Goal: Find contact information: Find contact information

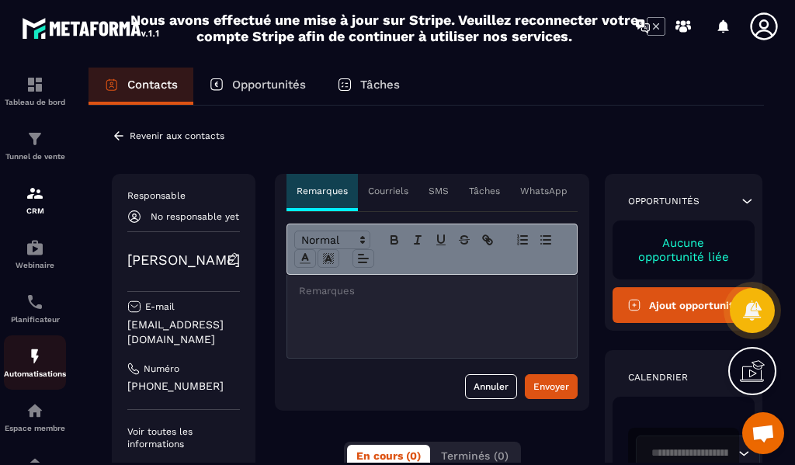
scroll to position [78, 0]
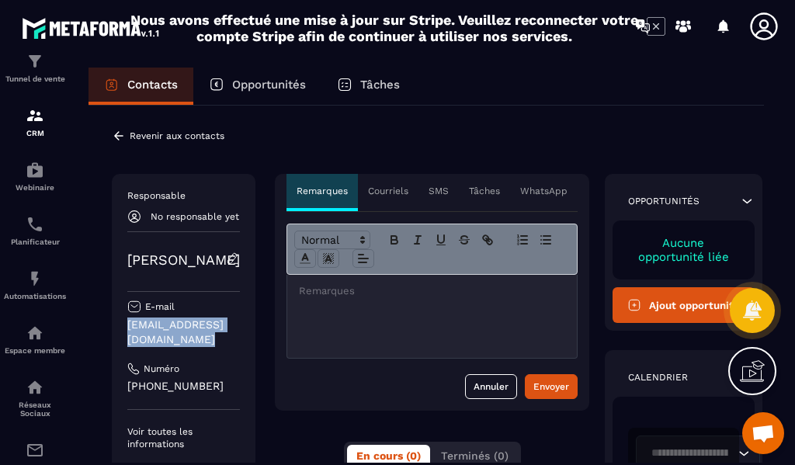
drag, startPoint x: 124, startPoint y: 325, endPoint x: 294, endPoint y: 323, distance: 170.1
click at [255, 323] on div "Responsable No responsable yet [PERSON_NAME] E-mail [EMAIL_ADDRESS][DOMAIN_NAME…" at bounding box center [184, 324] width 144 height 300
copy p "[EMAIL_ADDRESS][DOMAIN_NAME]"
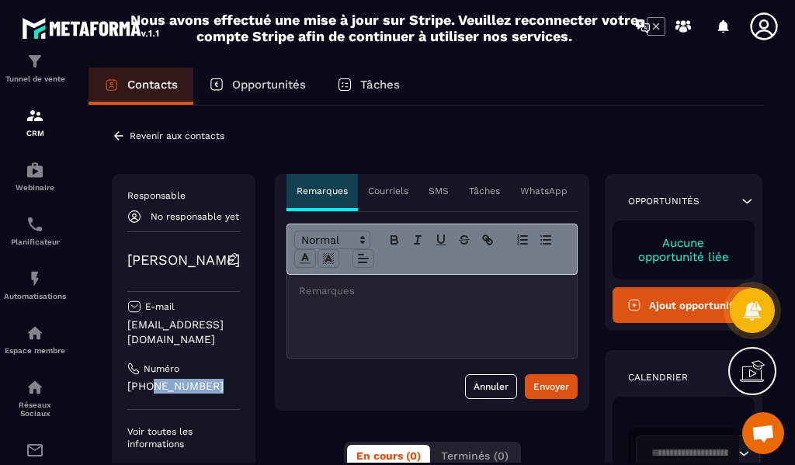
drag, startPoint x: 216, startPoint y: 371, endPoint x: 149, endPoint y: 371, distance: 66.8
click at [149, 379] on p "[PHONE_NUMBER]" at bounding box center [183, 386] width 113 height 15
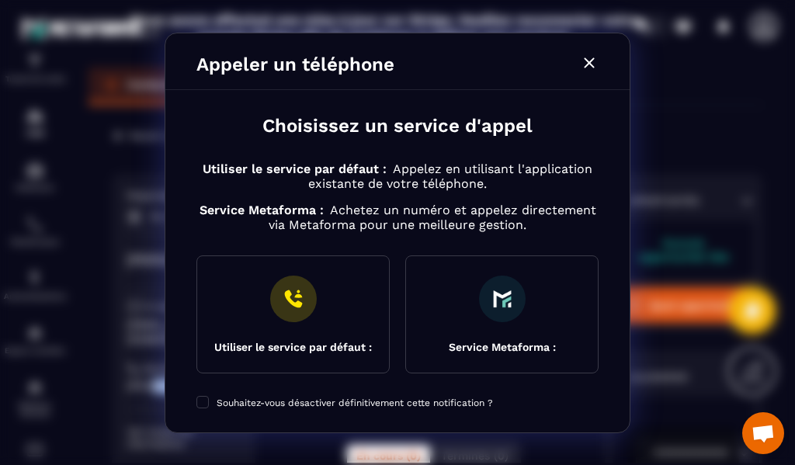
copy p "65923 6988"
click at [588, 64] on icon "Modal window" at bounding box center [589, 62] width 10 height 10
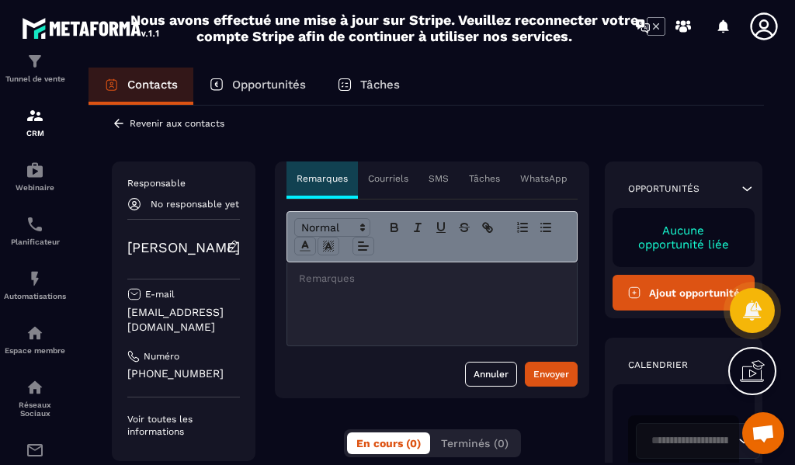
scroll to position [0, 0]
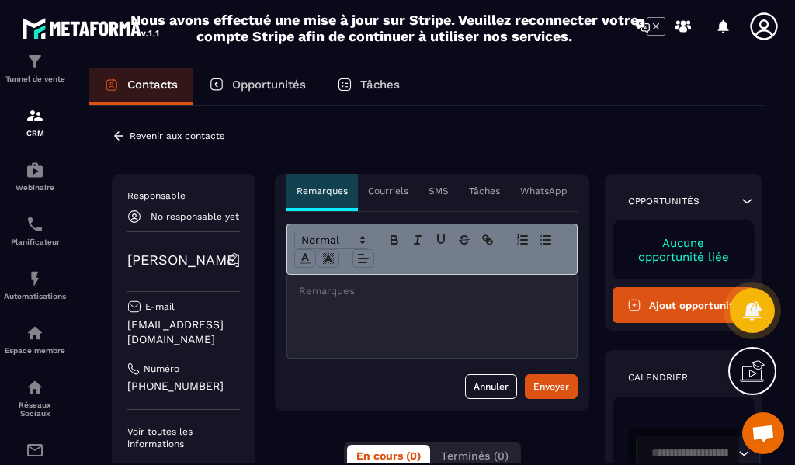
click at [428, 293] on p at bounding box center [432, 291] width 266 height 14
click at [398, 193] on p "Courriels" at bounding box center [388, 191] width 40 height 12
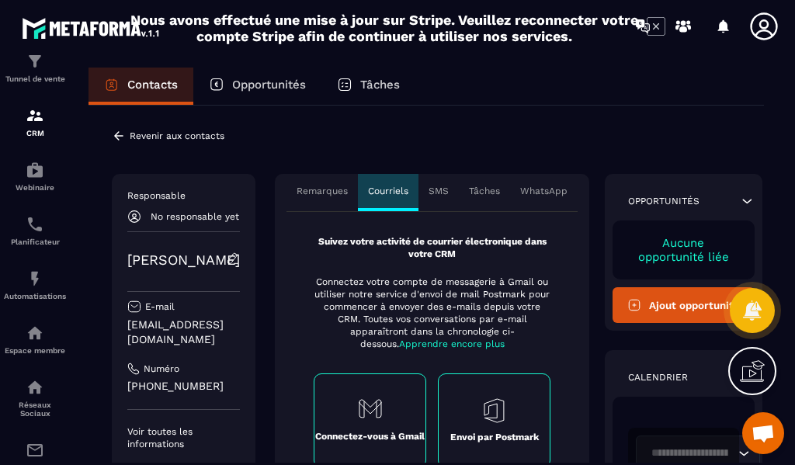
click at [449, 190] on p "SMS" at bounding box center [439, 191] width 20 height 12
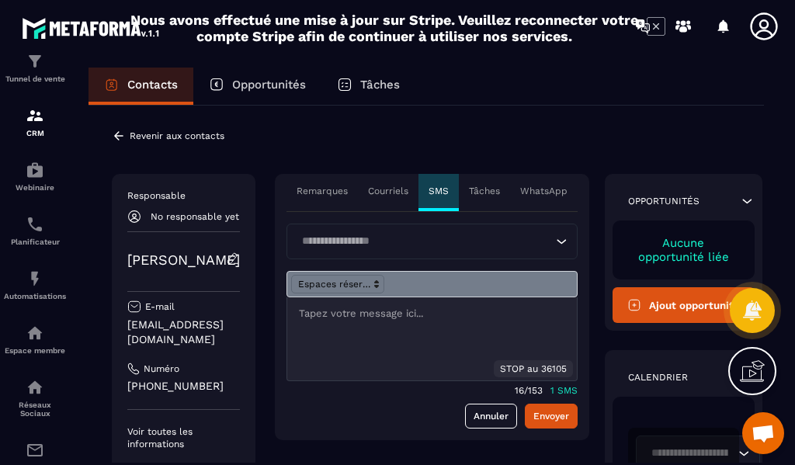
click at [500, 187] on p "Tâches" at bounding box center [484, 191] width 31 height 12
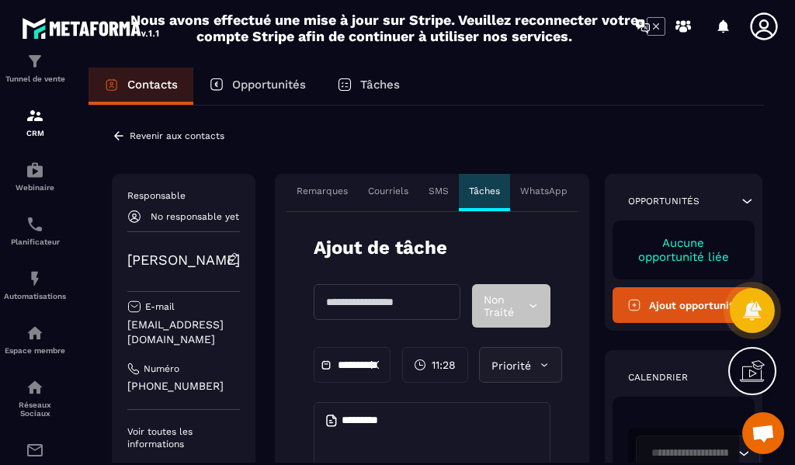
click at [559, 186] on p "WhatsApp" at bounding box center [543, 191] width 47 height 12
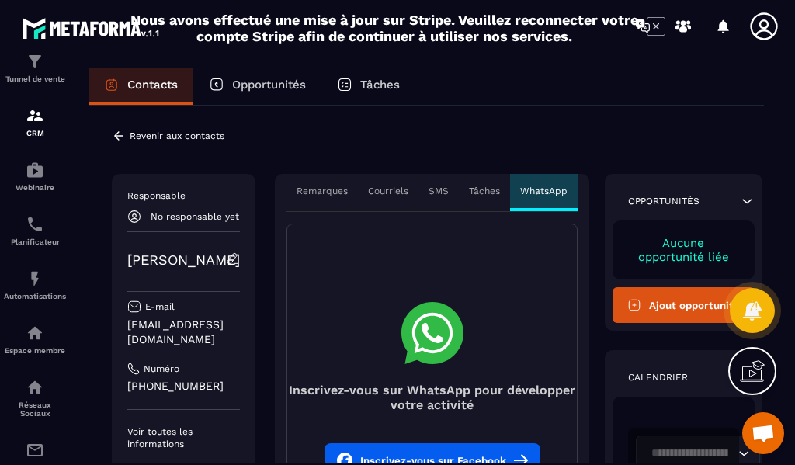
click at [332, 191] on p "Remarques" at bounding box center [322, 191] width 51 height 12
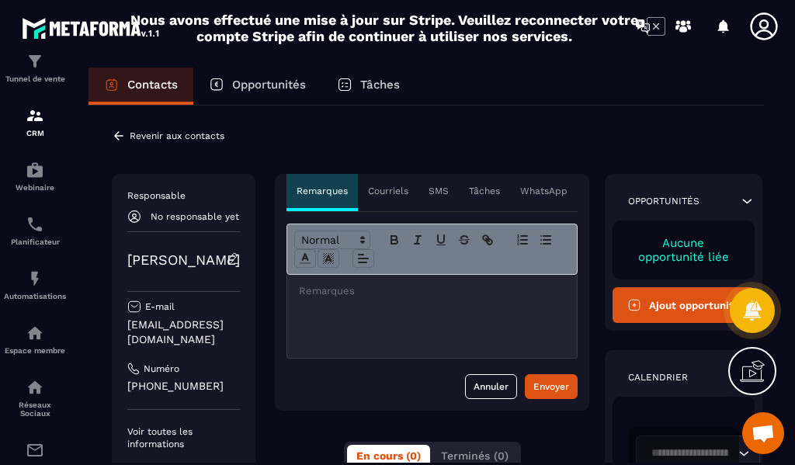
click at [151, 79] on p "Contacts" at bounding box center [152, 85] width 50 height 14
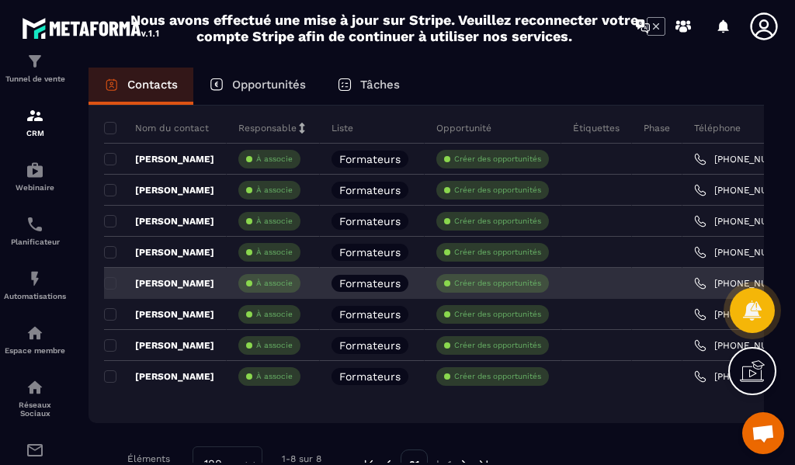
scroll to position [155, 0]
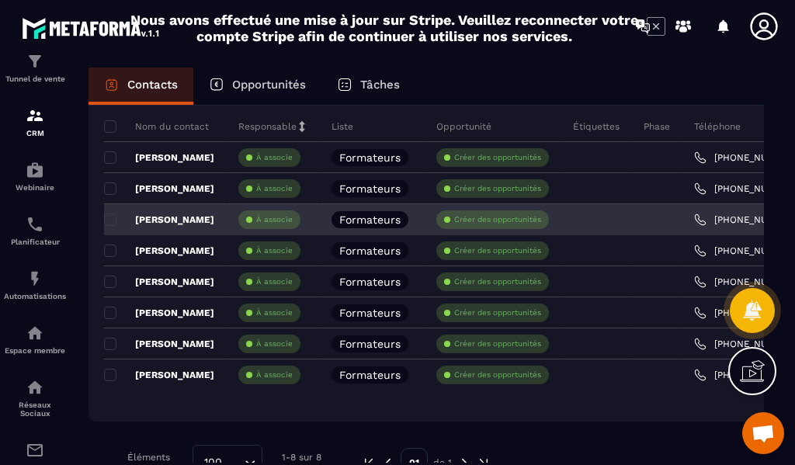
click at [197, 218] on p "[PERSON_NAME]" at bounding box center [159, 220] width 110 height 12
